Goal: Task Accomplishment & Management: Manage account settings

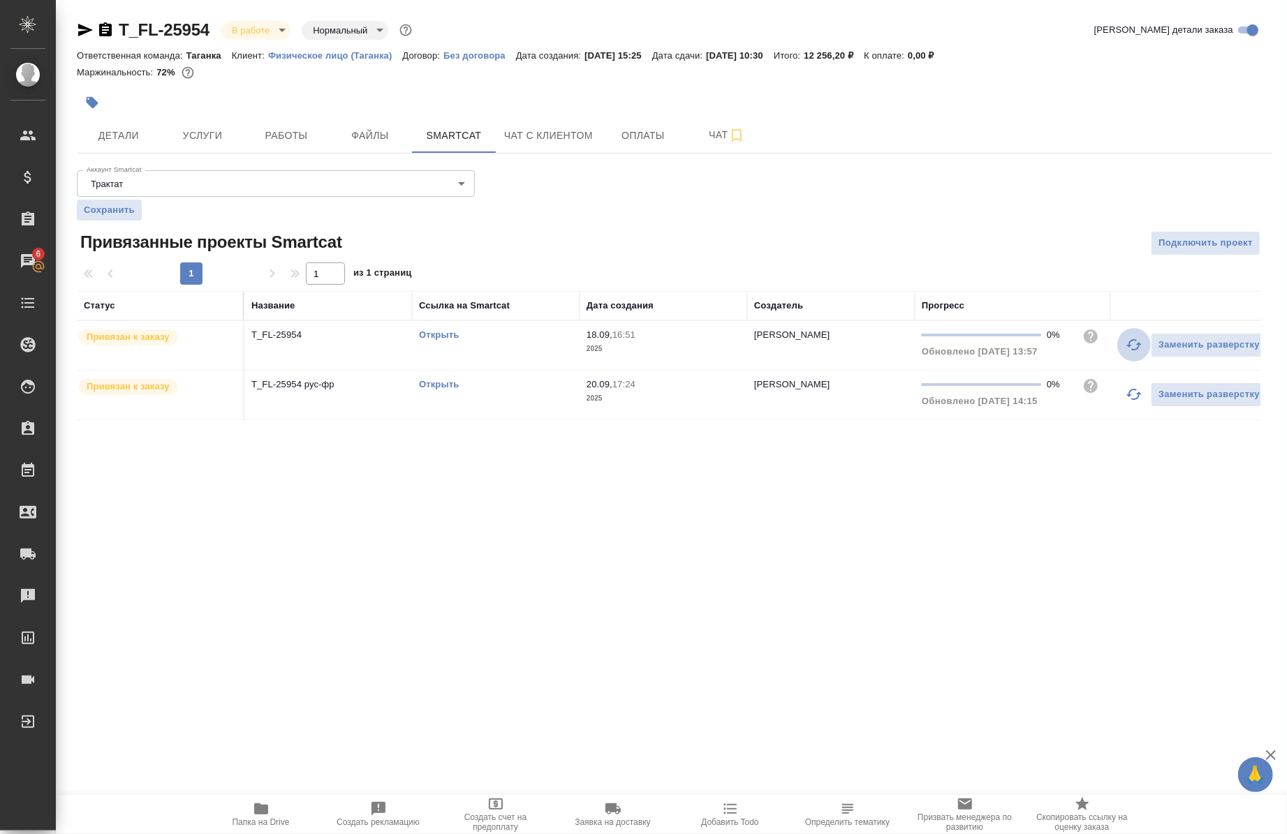
click at [1137, 345] on icon "button" at bounding box center [1133, 344] width 15 height 11
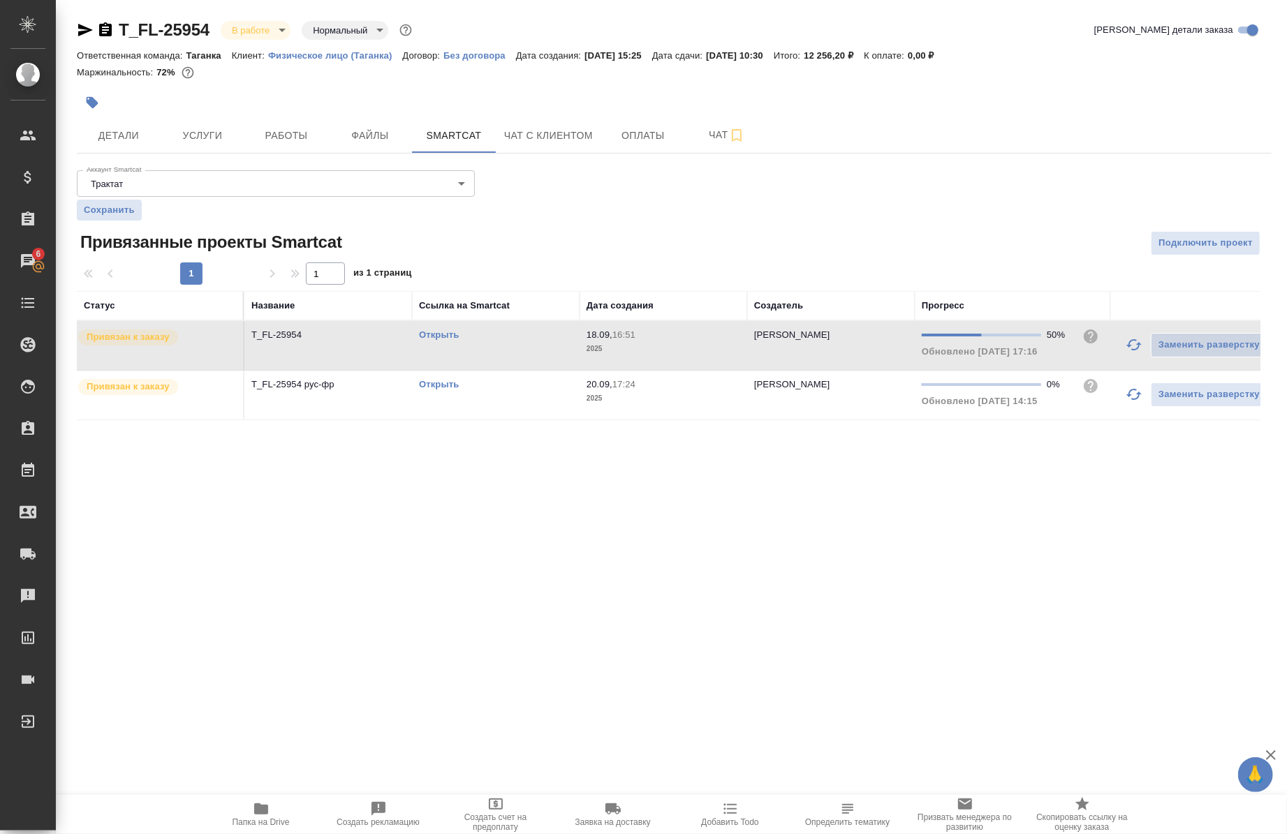
click at [1130, 391] on icon "button" at bounding box center [1133, 394] width 15 height 11
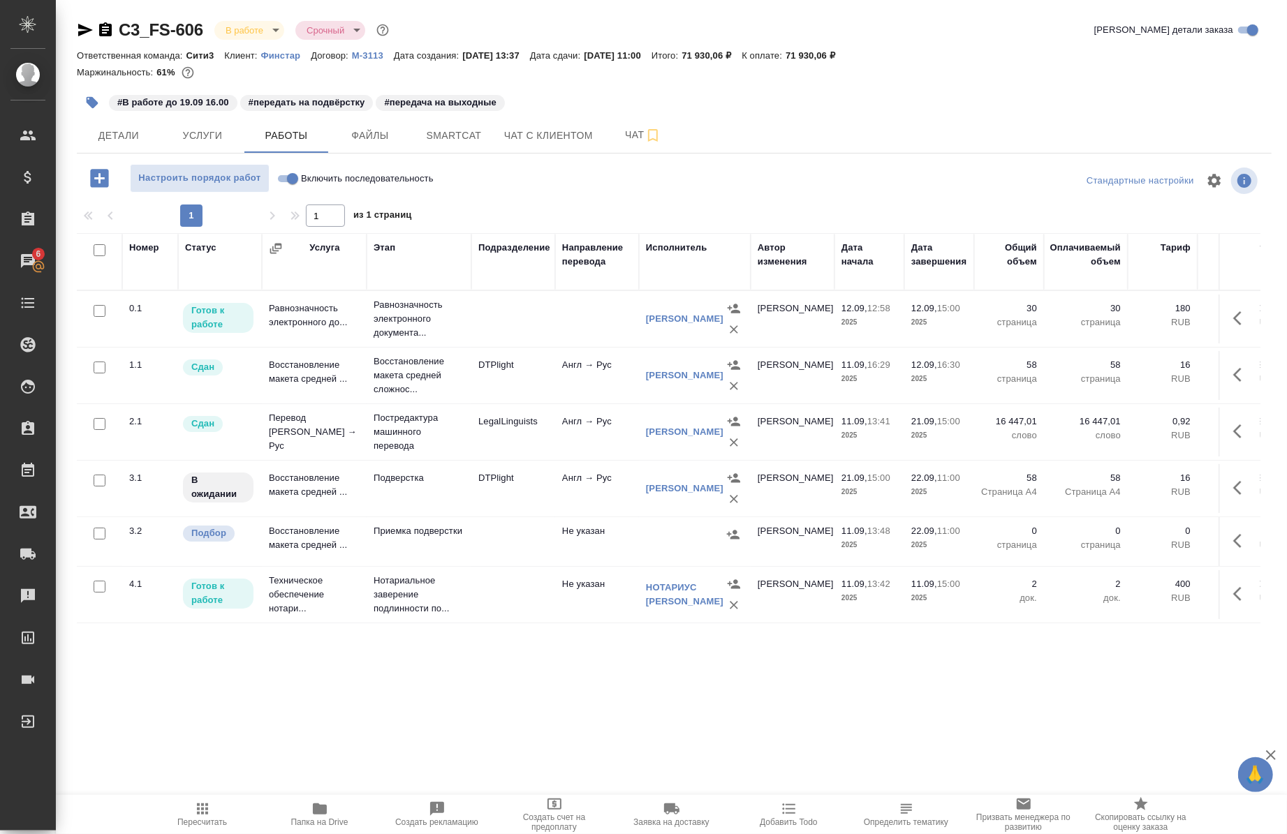
click at [87, 25] on icon "button" at bounding box center [85, 30] width 17 height 17
click at [1225, 504] on button "button" at bounding box center [1242, 488] width 34 height 34
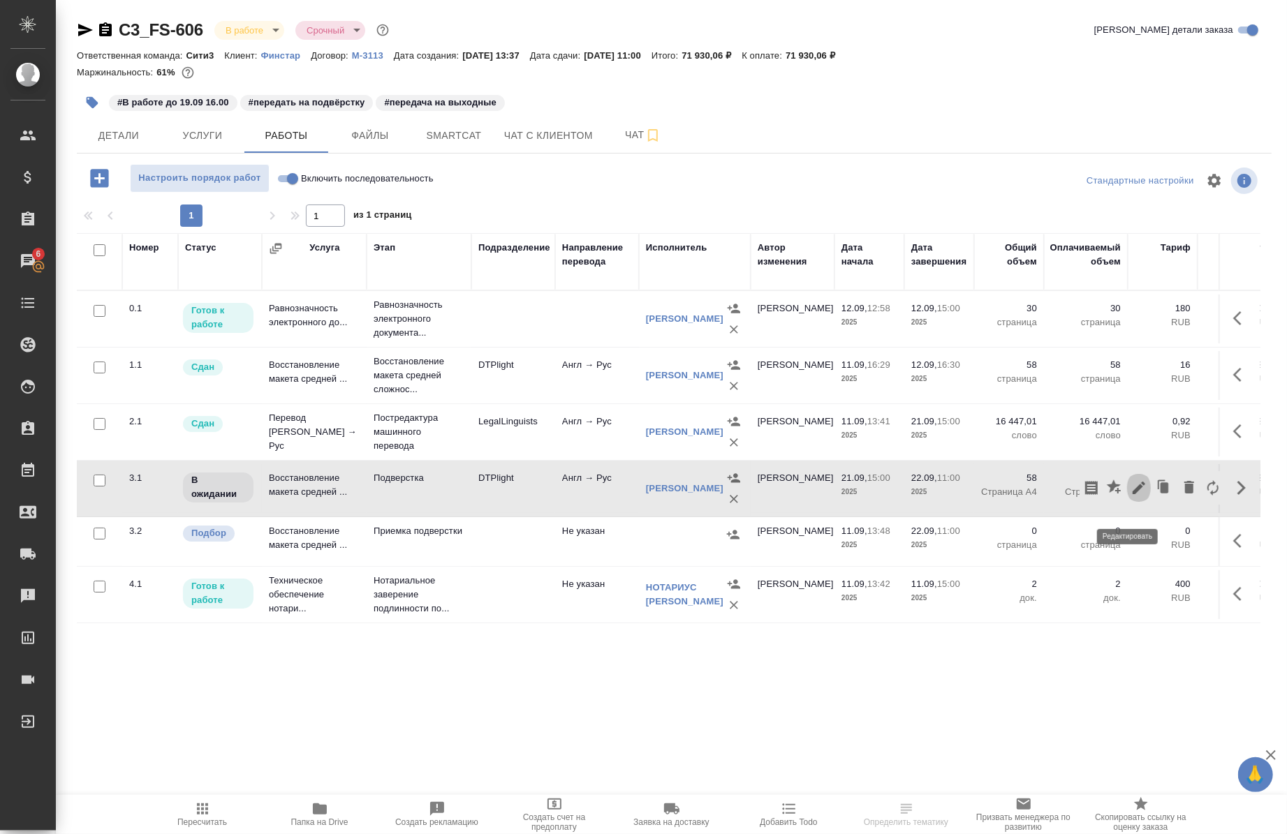
click at [1133, 496] on icon "button" at bounding box center [1138, 488] width 17 height 17
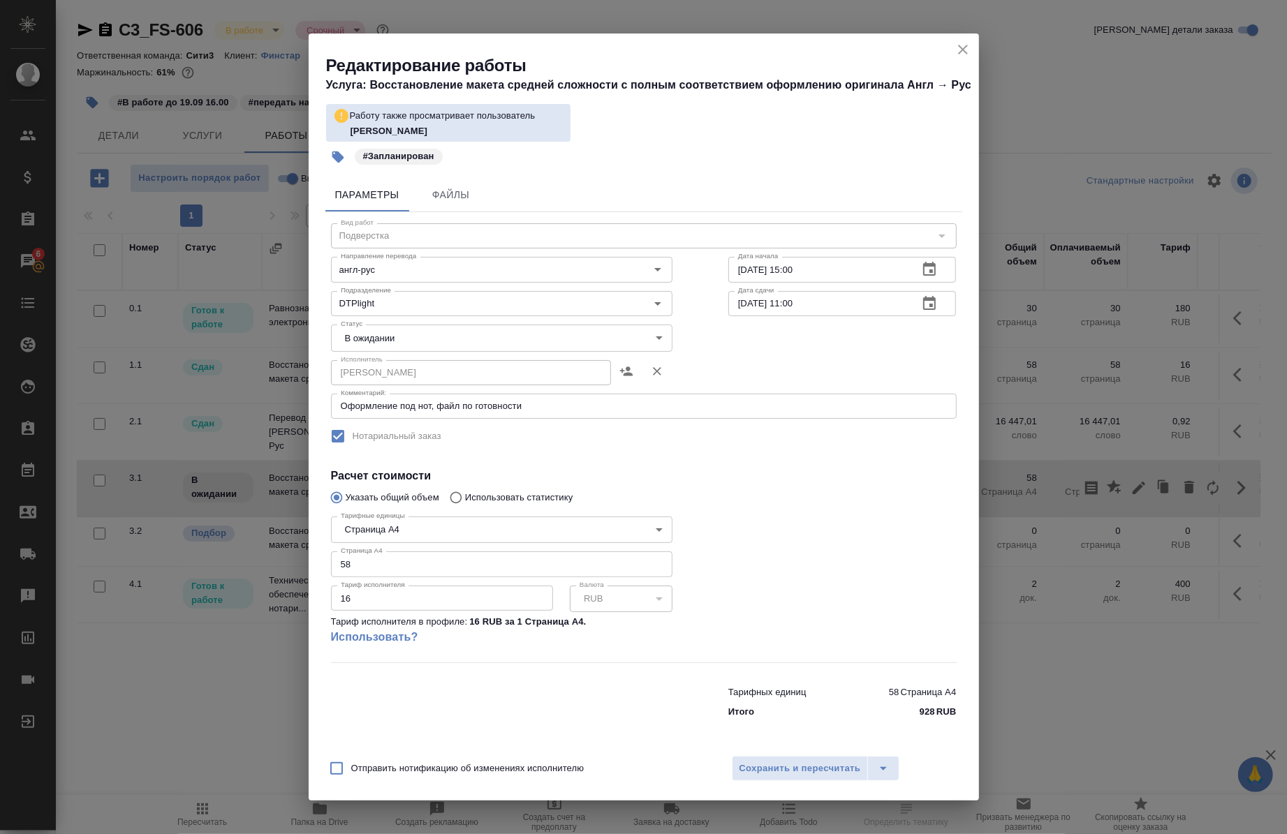
drag, startPoint x: 567, startPoint y: 420, endPoint x: 564, endPoint y: 408, distance: 11.5
click at [564, 408] on div "Вид работ Подверстка Вид работ Направление перевода англ-рус Направление перево…" at bounding box center [643, 468] width 637 height 513
click at [564, 408] on textarea "Оформление под нот, файл по готовности" at bounding box center [644, 406] width 606 height 10
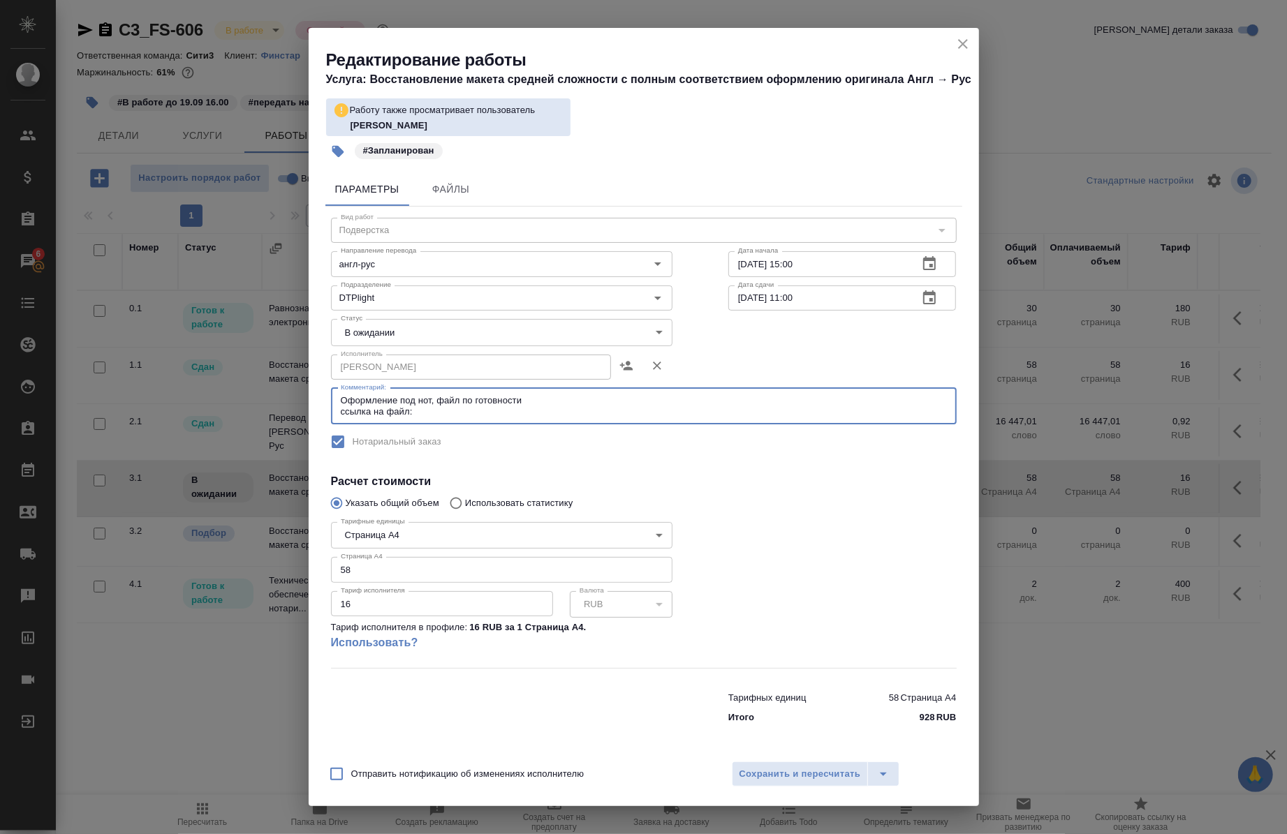
paste textarea "https://drive.awatera.com/apps/files/files/10345265?dir=/Shares/%D0%A4%D0%B8%D0…"
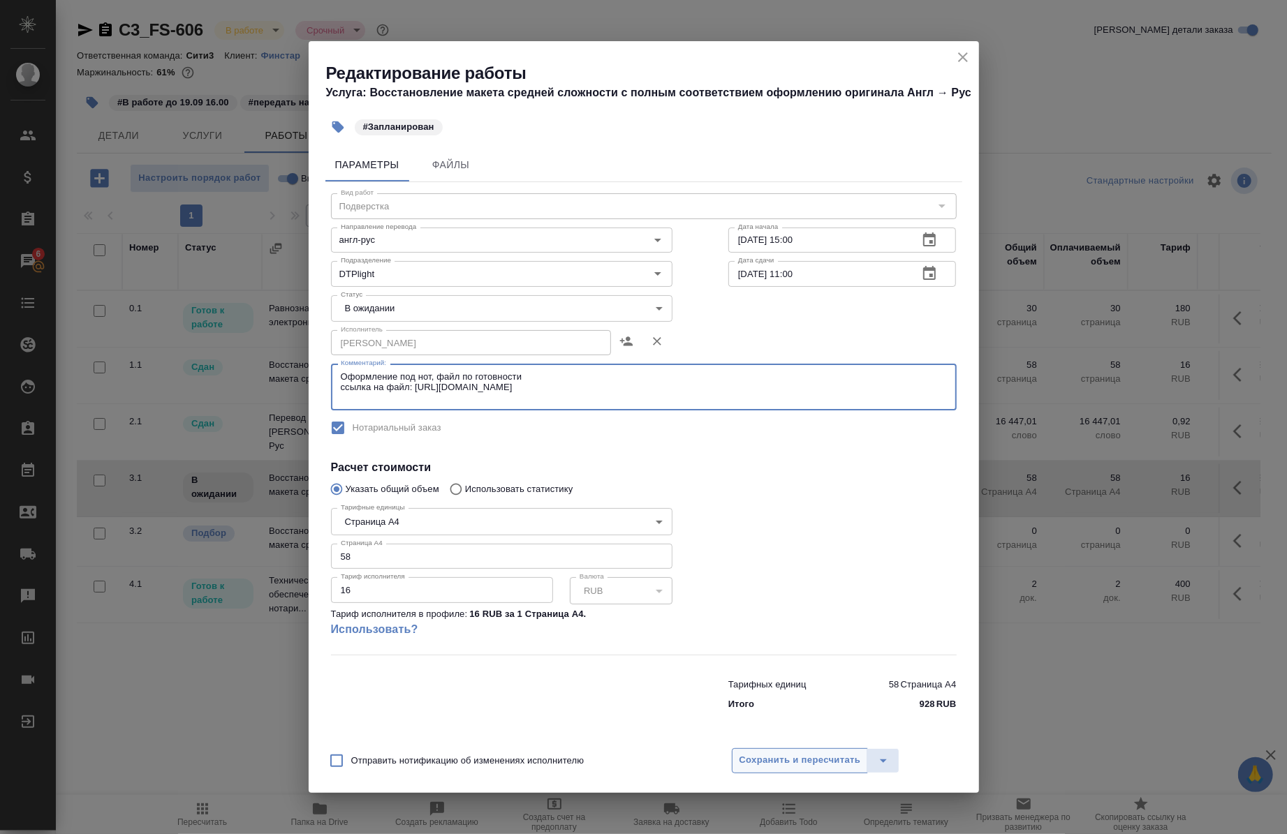
type textarea "Оформление под нот, файл по готовности ссылка на файл: https://drive.awatera.co…"
click at [794, 766] on span "Сохранить и пересчитать" at bounding box center [799, 761] width 121 height 16
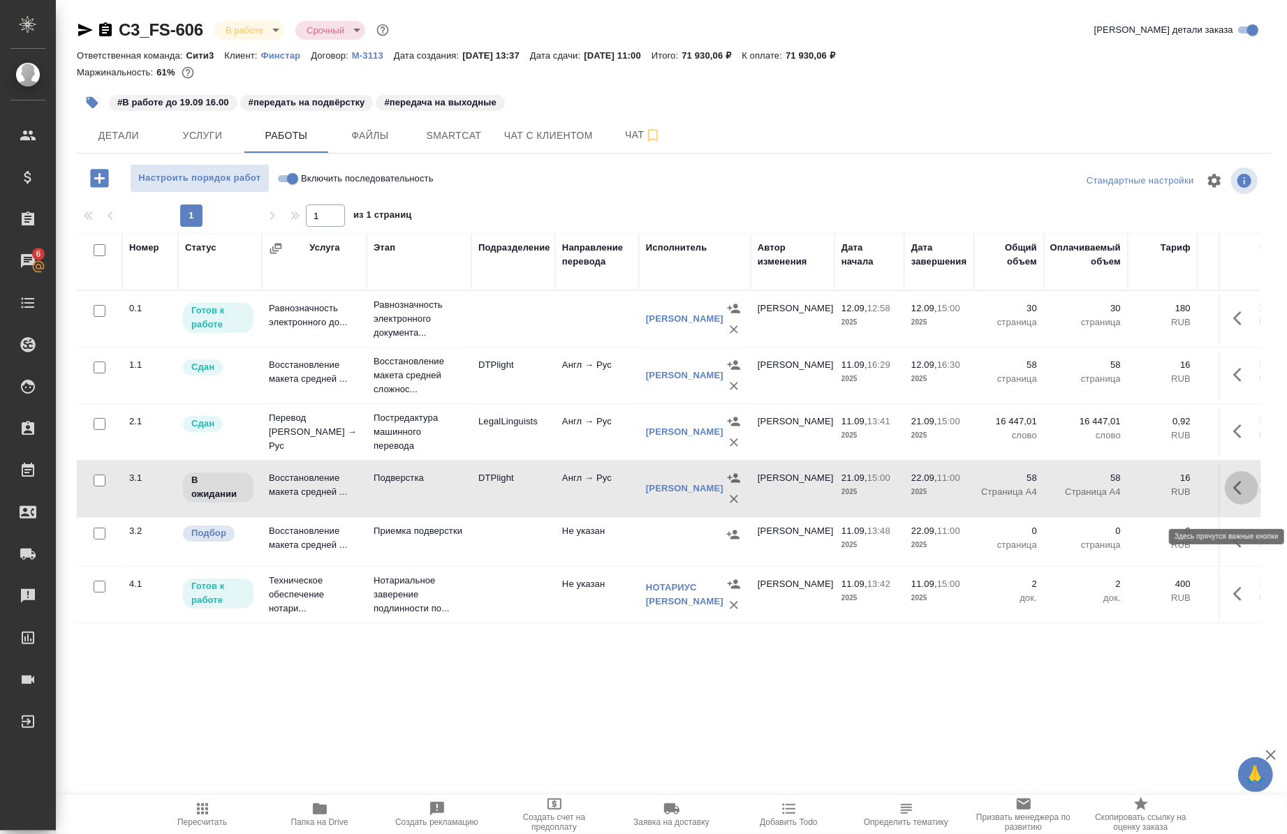
click at [1233, 496] on icon "button" at bounding box center [1241, 488] width 17 height 17
click at [1133, 496] on icon "button" at bounding box center [1138, 488] width 17 height 17
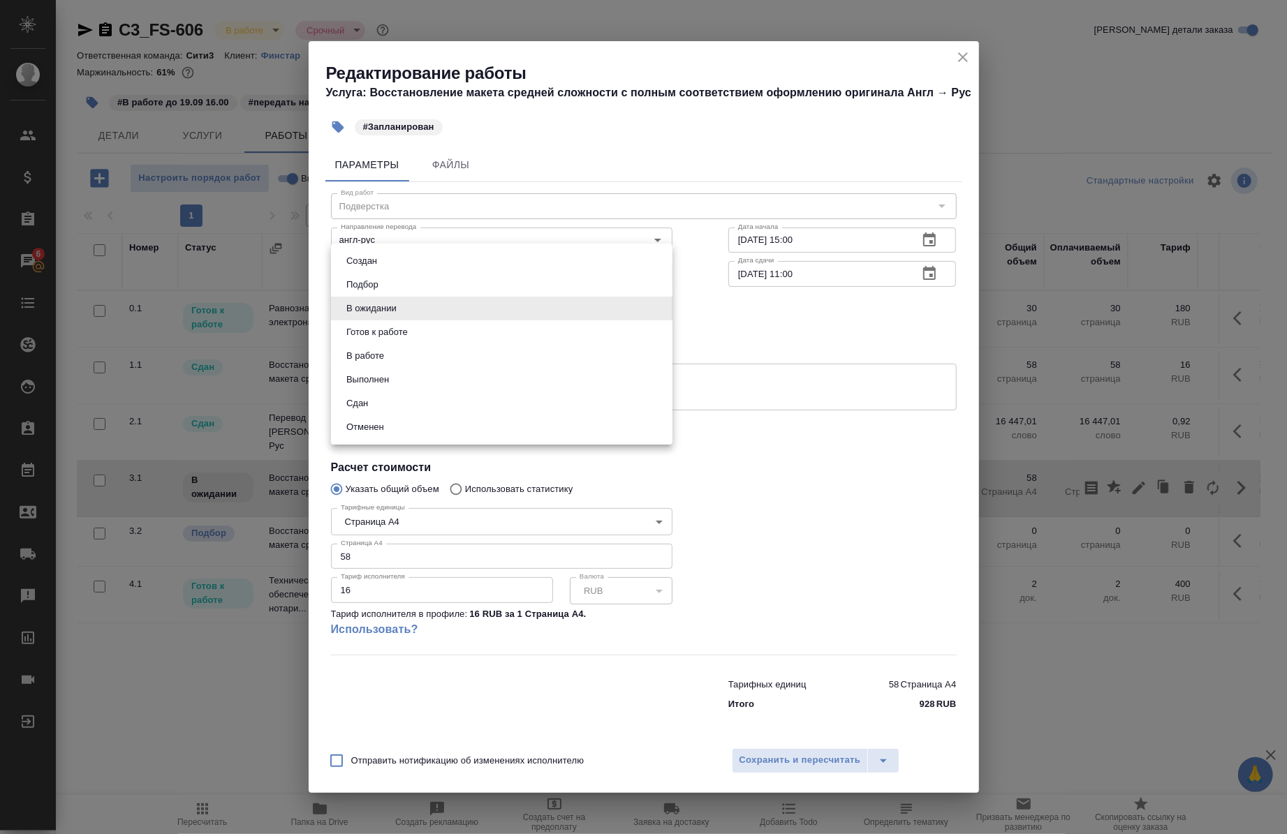
click at [471, 311] on body "🙏 .cls-1 fill:#fff; AWATERA Chernova Anna Клиенты Спецификации Заказы 6 Чаты To…" at bounding box center [643, 417] width 1287 height 834
click at [462, 358] on li "В работе" at bounding box center [501, 356] width 341 height 24
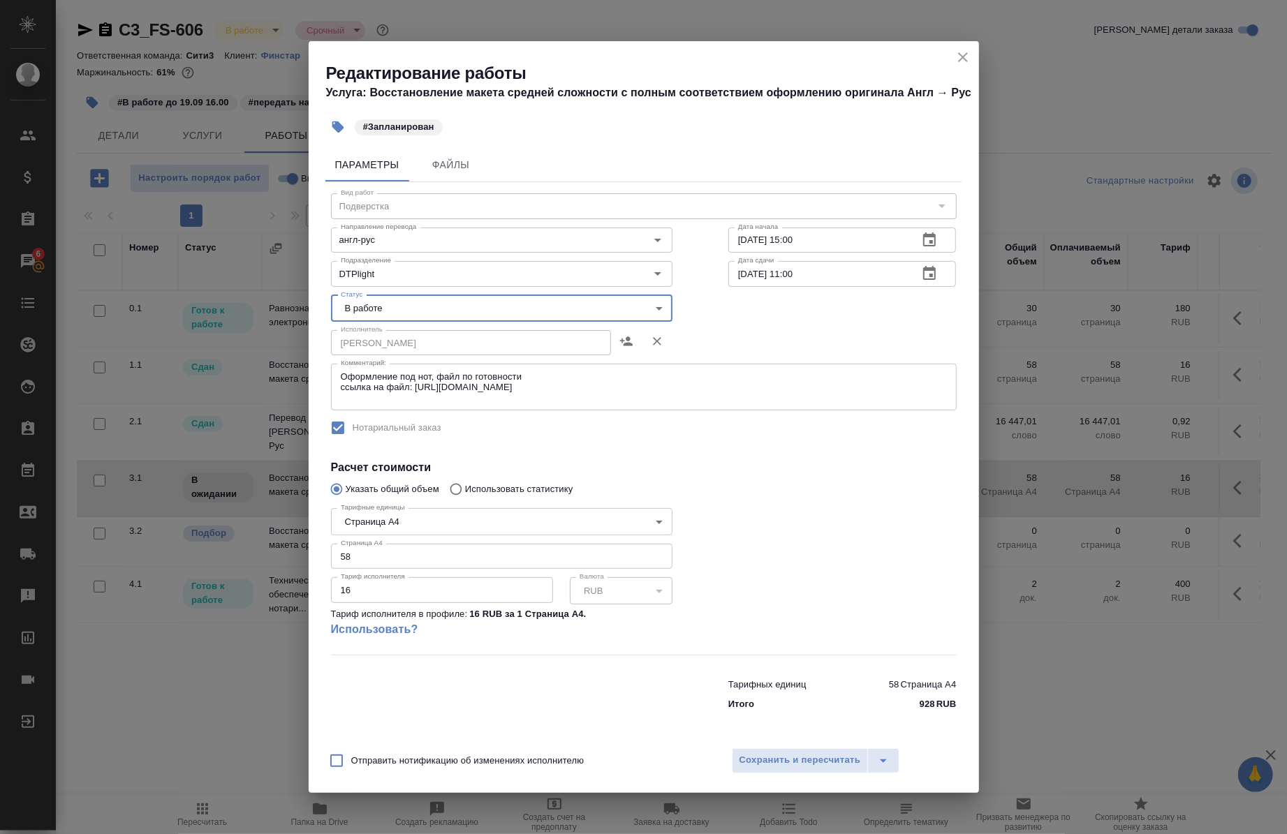
click at [431, 317] on body "🙏 .cls-1 fill:#fff; AWATERA Chernova Anna Клиенты Спецификации Заказы 6 Чаты To…" at bounding box center [643, 417] width 1287 height 834
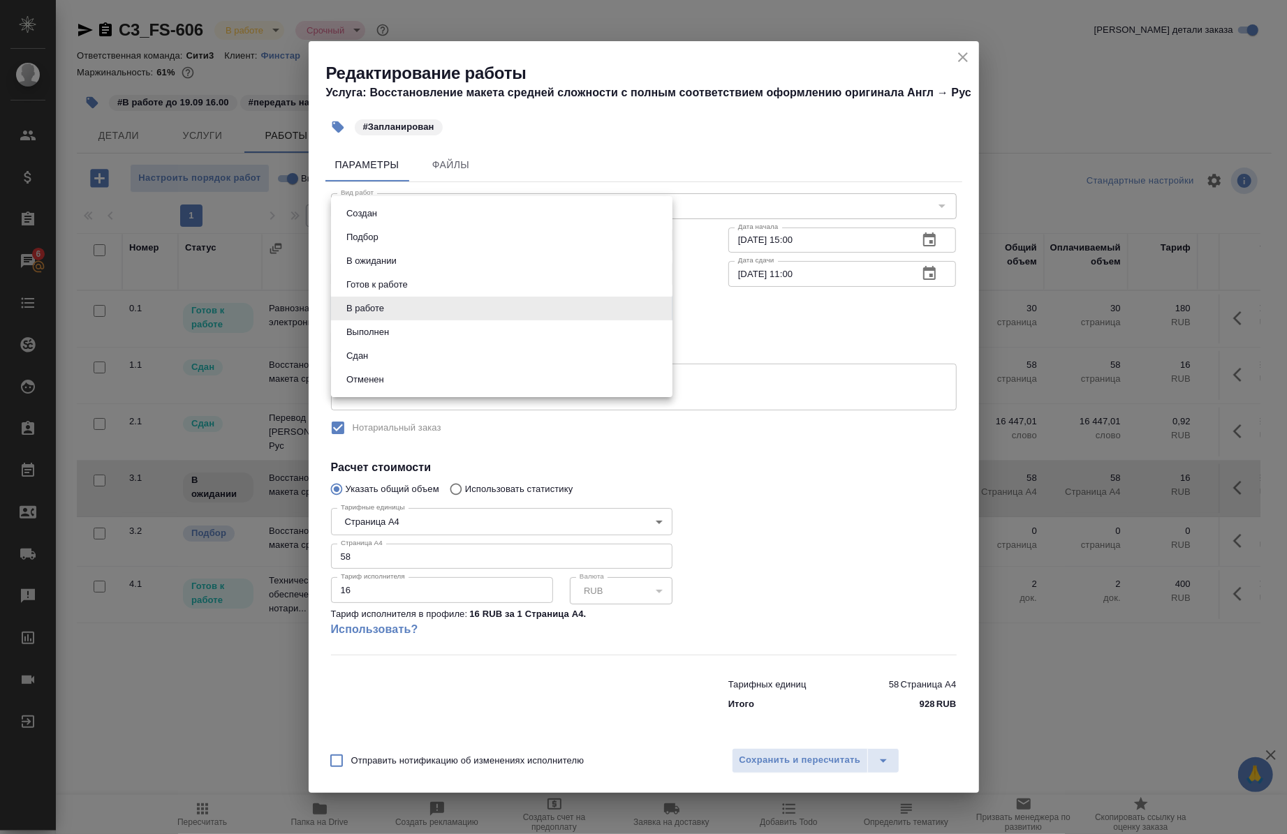
click at [425, 285] on li "Готов к работе" at bounding box center [501, 285] width 341 height 24
type input "readyForWork"
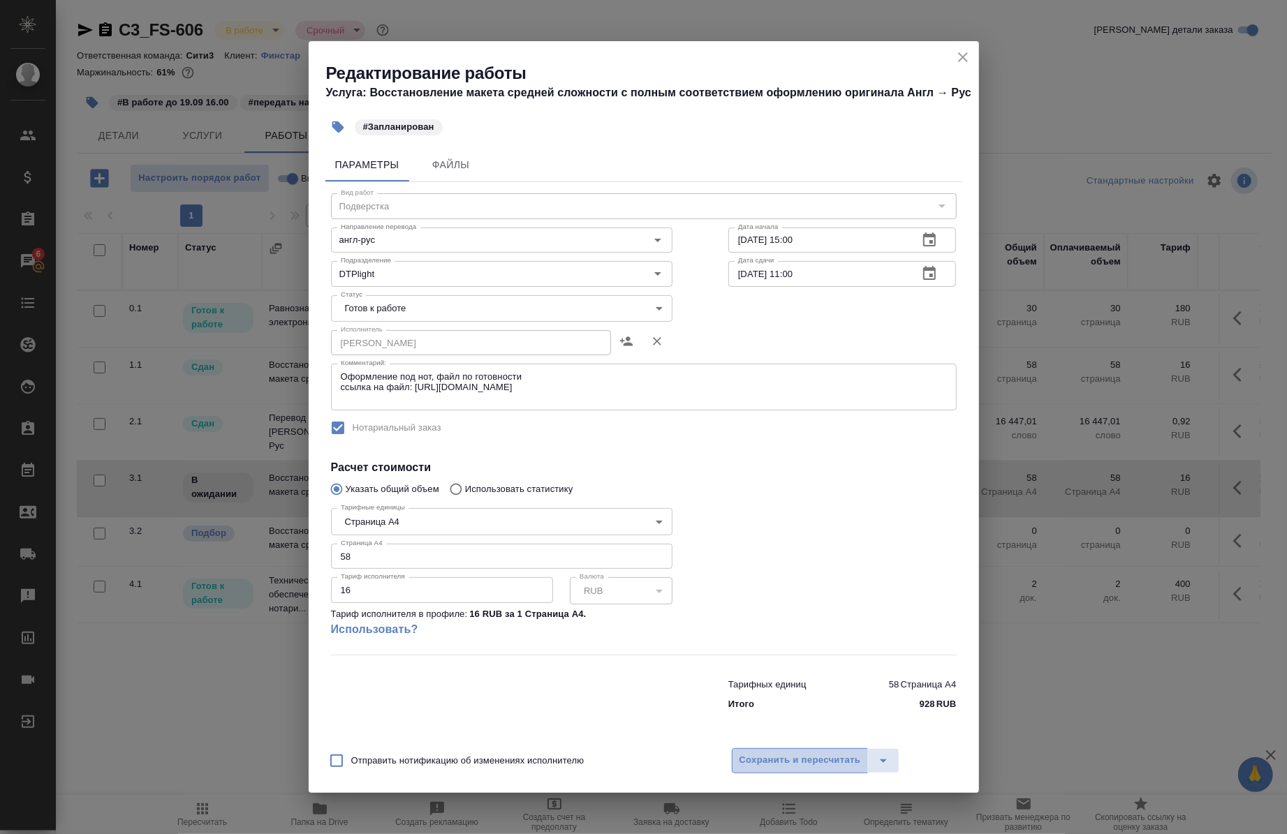
click at [817, 756] on span "Сохранить и пересчитать" at bounding box center [799, 761] width 121 height 16
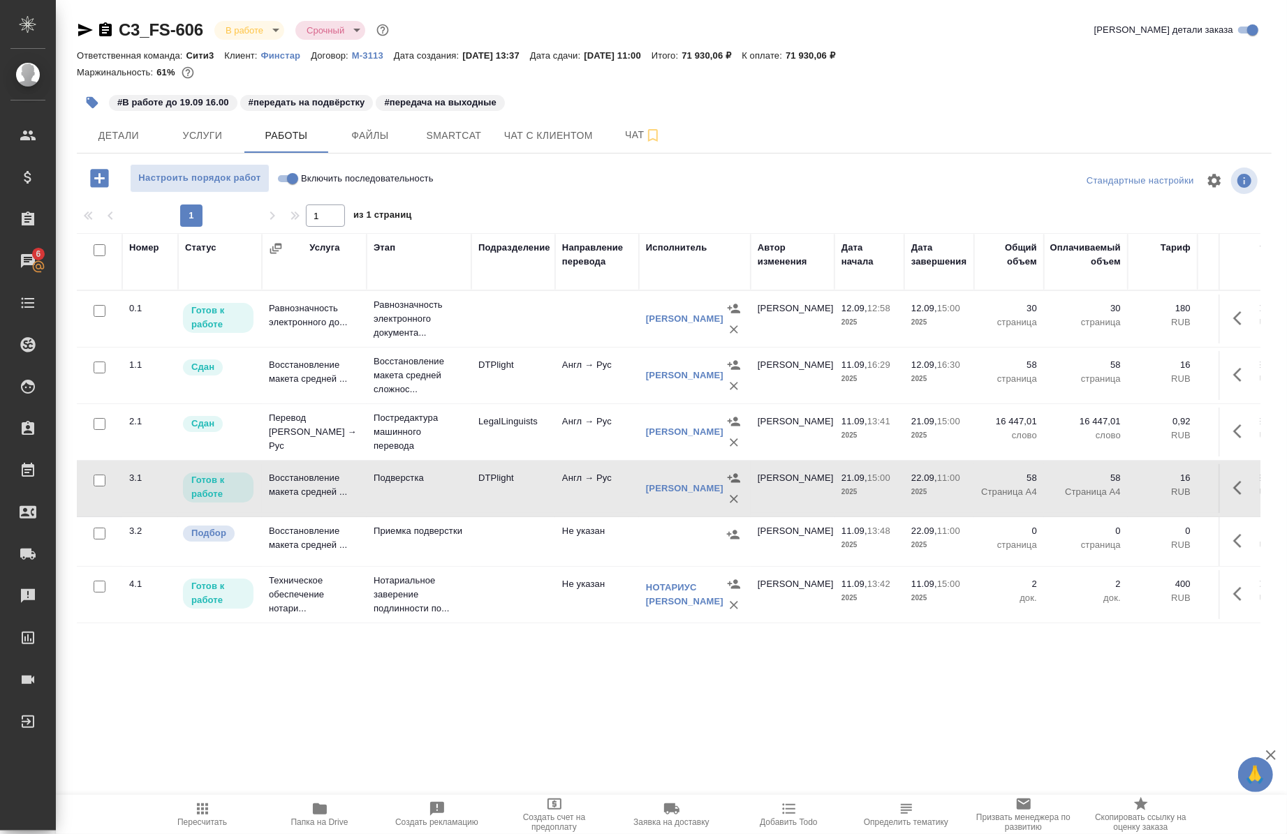
click at [288, 173] on input "Включить последовательность" at bounding box center [292, 178] width 50 height 17
checkbox input "true"
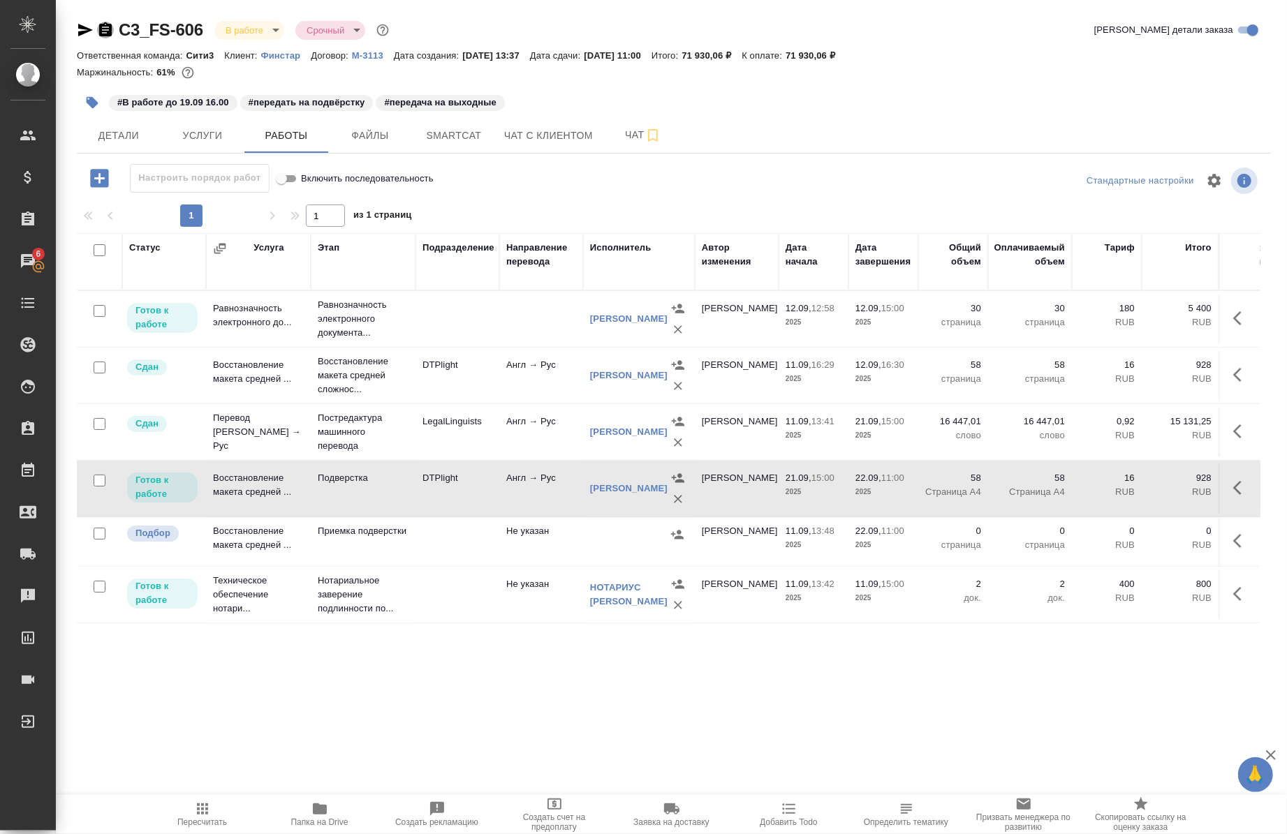
click at [106, 33] on icon "button" at bounding box center [105, 30] width 17 height 17
click at [84, 26] on icon "button" at bounding box center [85, 30] width 15 height 13
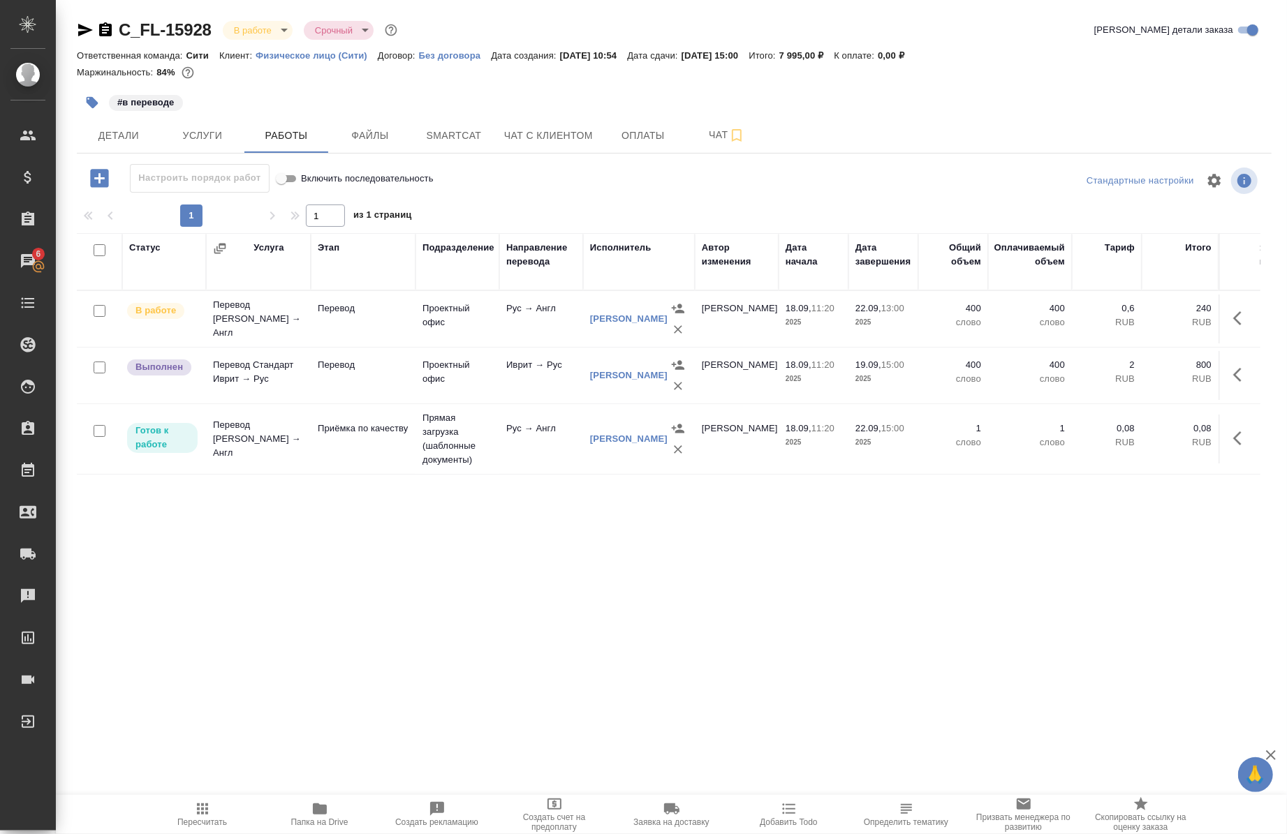
click at [84, 29] on icon "button" at bounding box center [85, 30] width 15 height 13
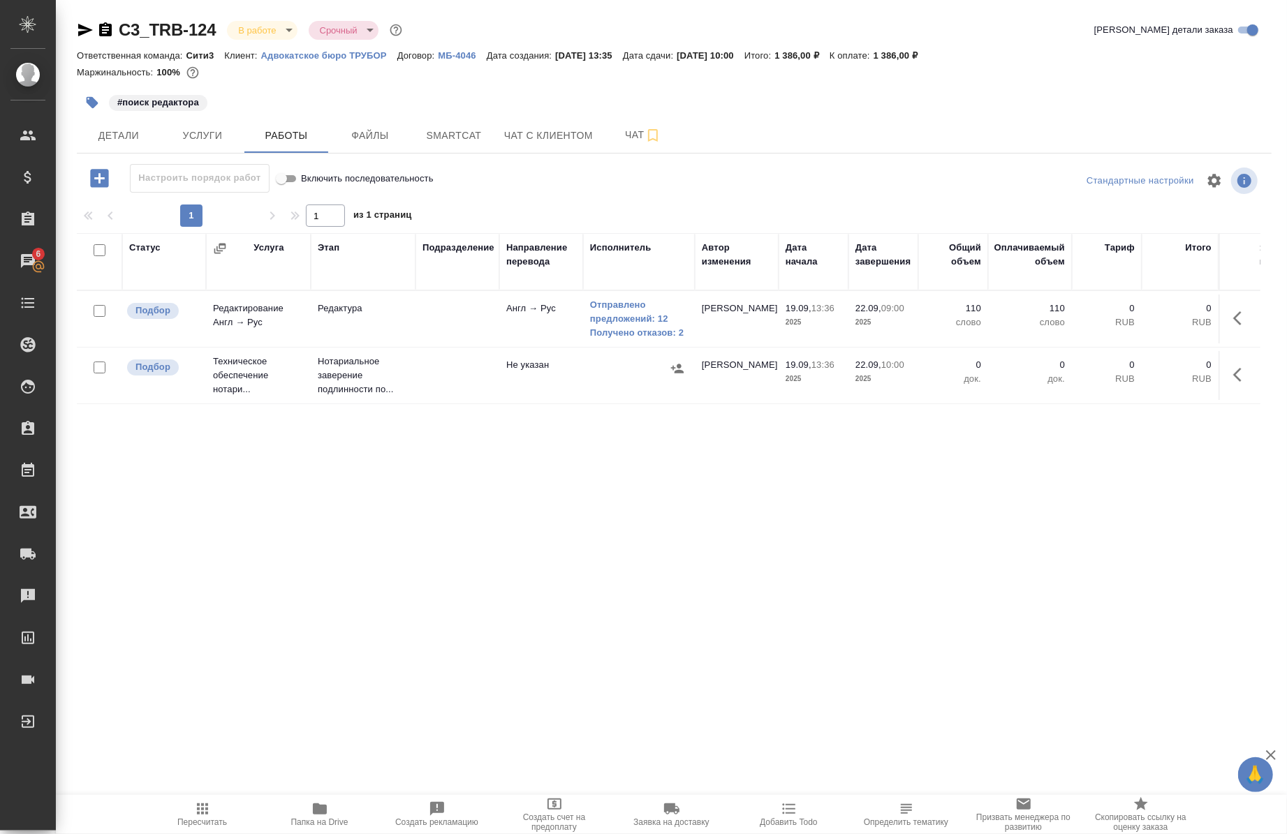
click at [88, 33] on icon "button" at bounding box center [85, 30] width 17 height 17
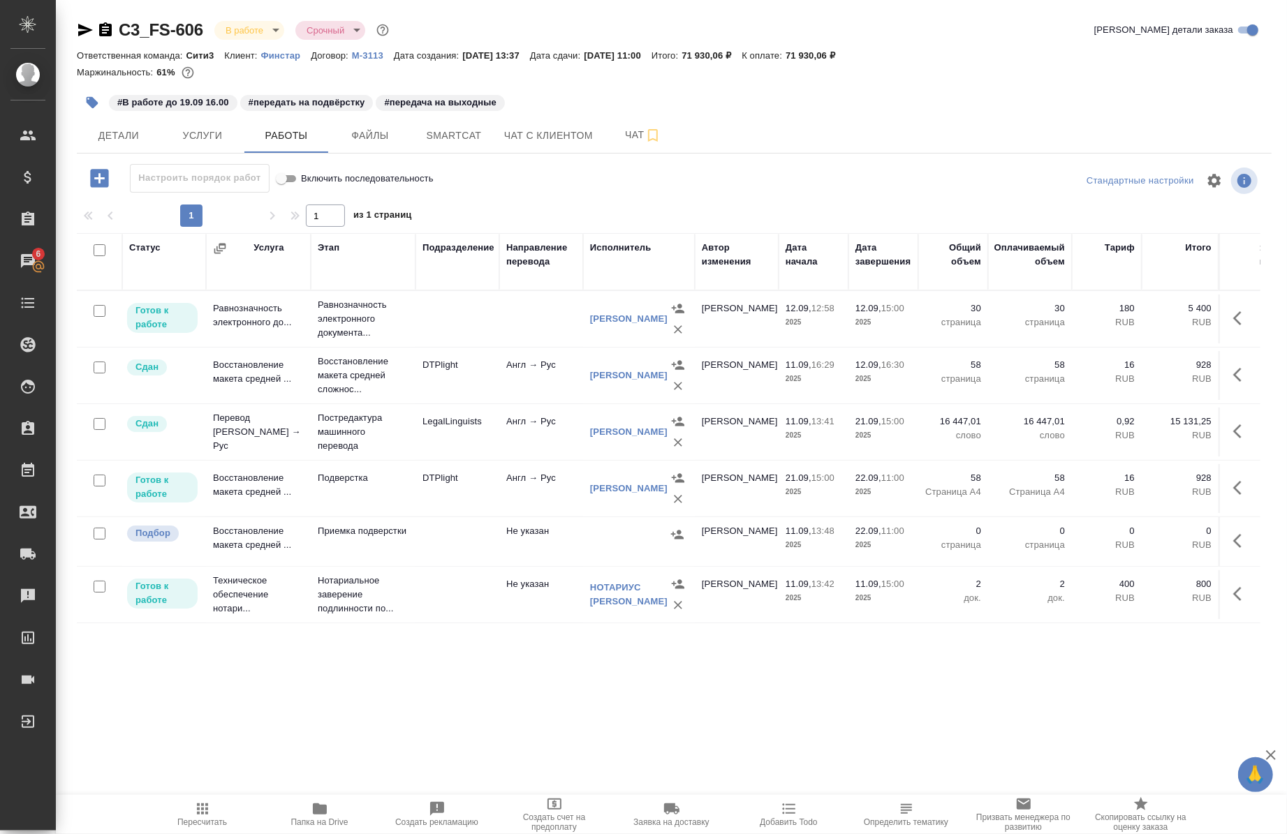
click at [85, 27] on icon "button" at bounding box center [85, 30] width 15 height 13
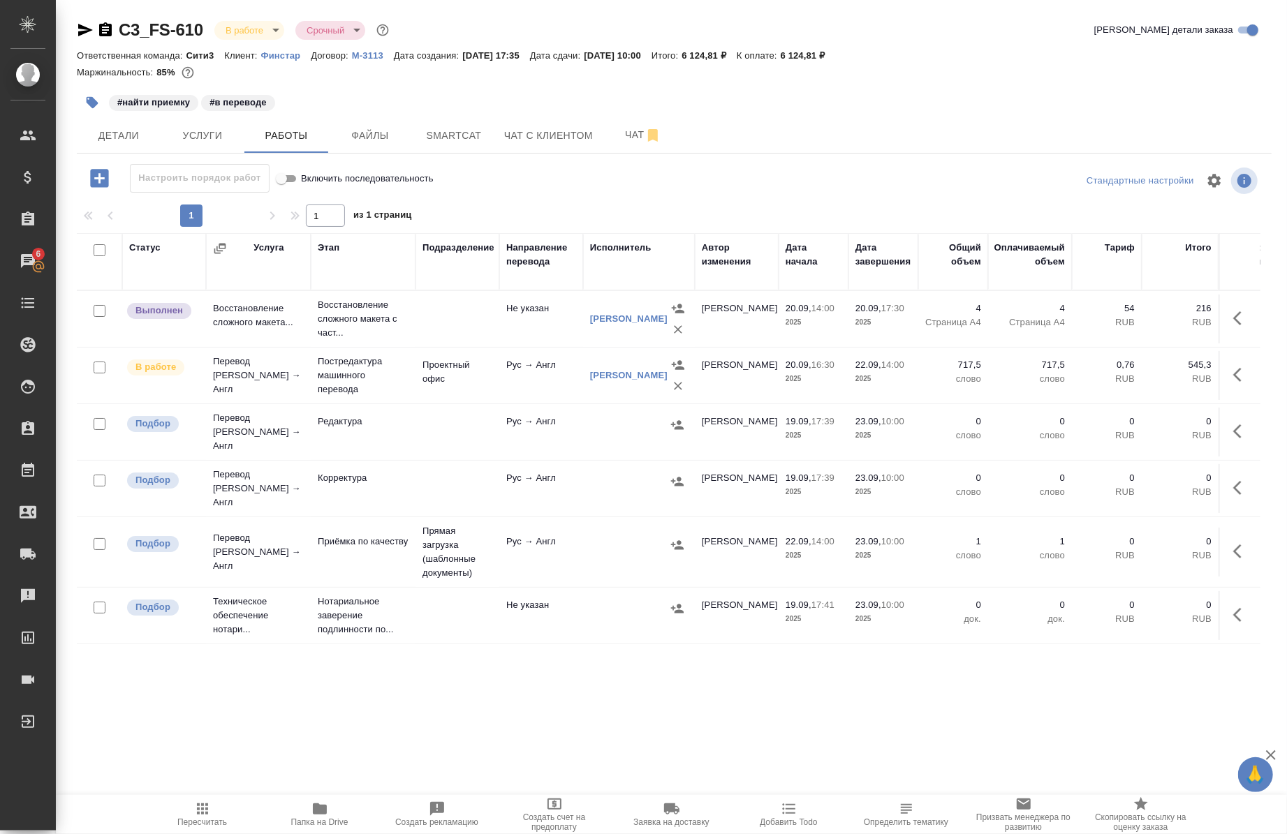
click at [84, 31] on icon "button" at bounding box center [85, 30] width 15 height 13
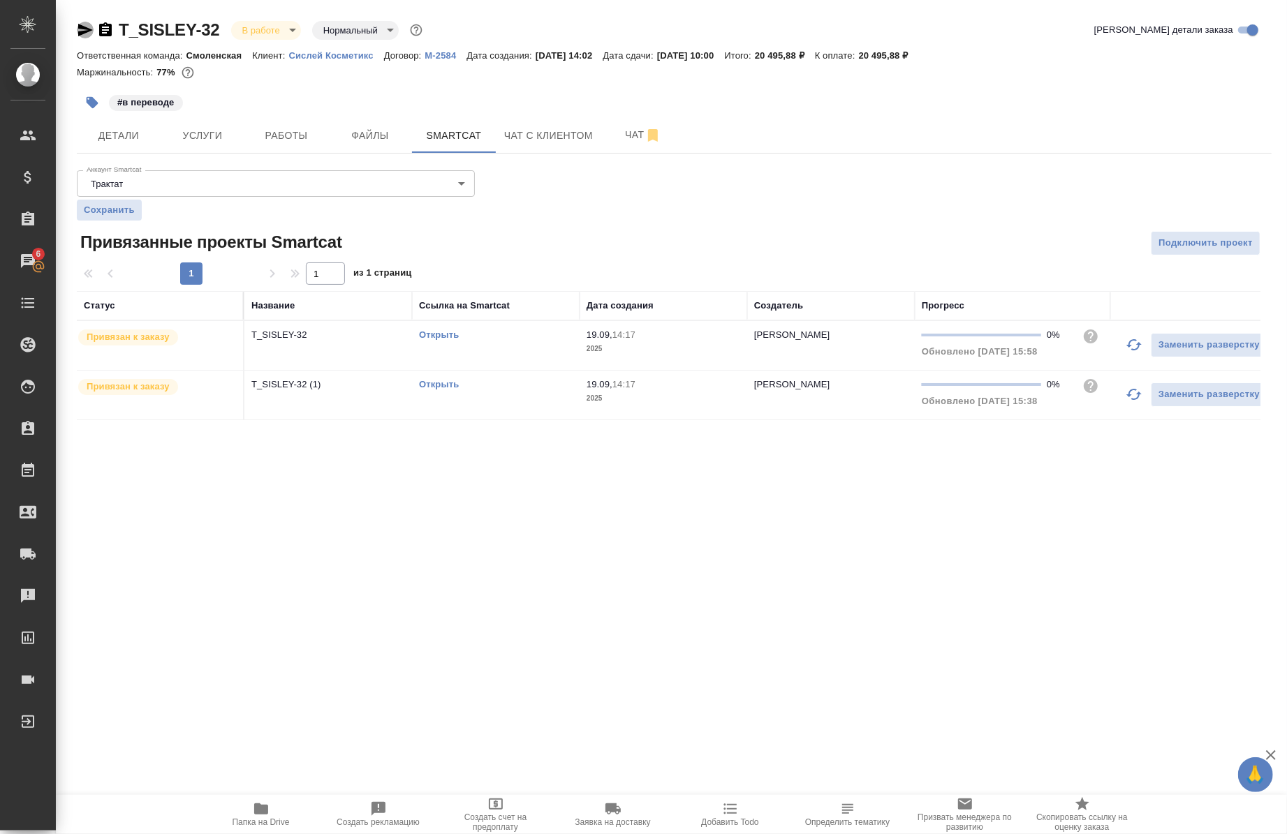
click at [81, 22] on icon "button" at bounding box center [85, 30] width 17 height 17
